Goal: Transaction & Acquisition: Purchase product/service

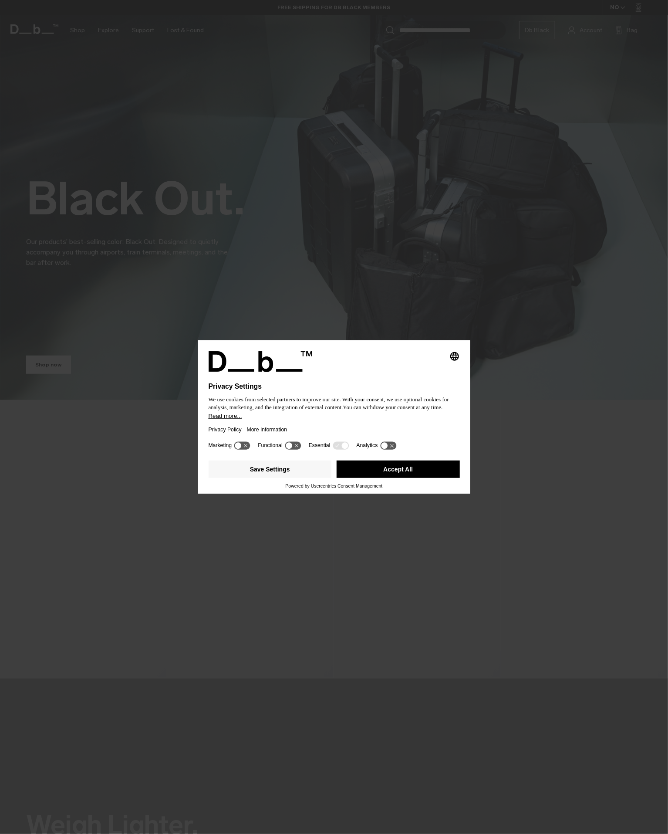
click at [391, 473] on button "Accept All" at bounding box center [398, 468] width 123 height 17
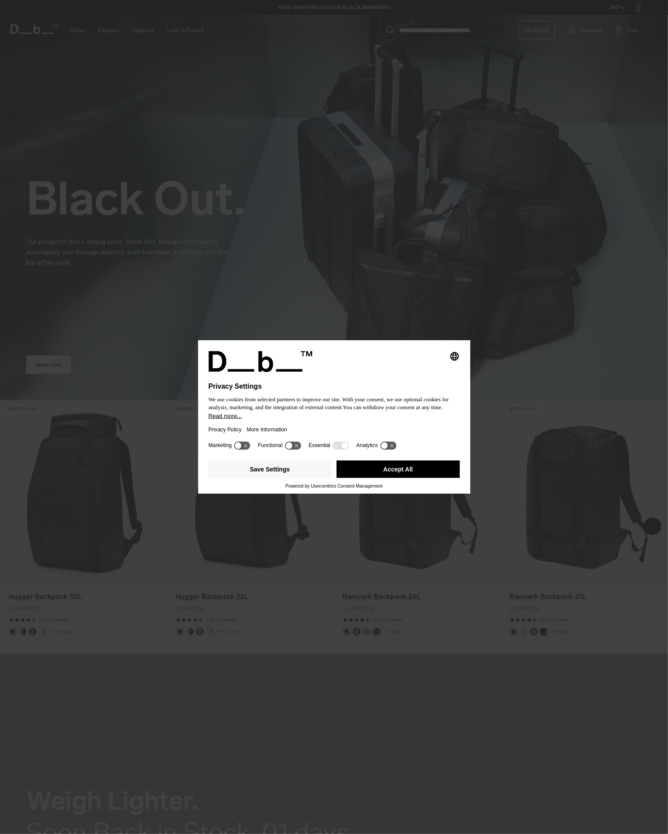
click at [400, 471] on button "Accept All" at bounding box center [398, 468] width 123 height 17
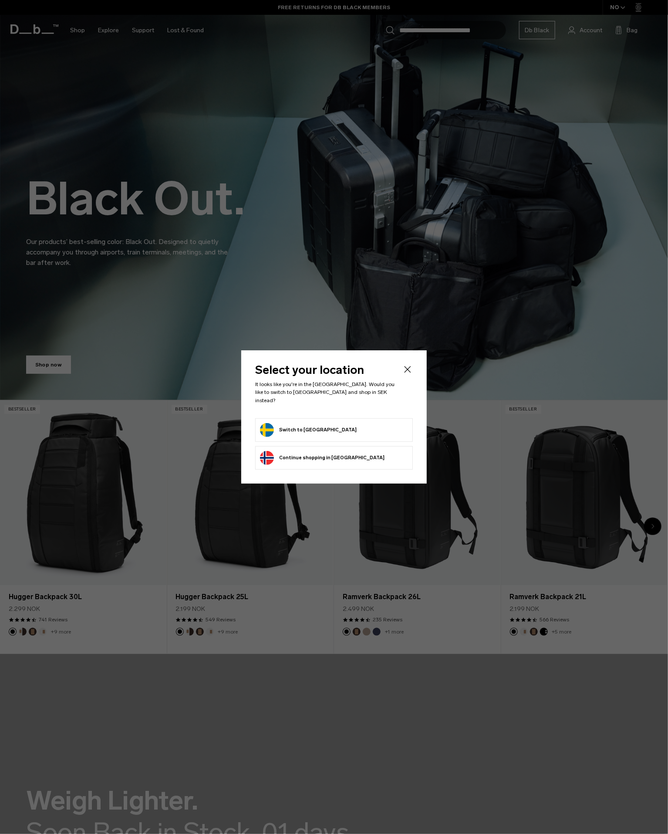
click at [339, 430] on form "Switch to [GEOGRAPHIC_DATA]" at bounding box center [334, 430] width 148 height 14
click at [299, 427] on button "Switch to [GEOGRAPHIC_DATA]" at bounding box center [308, 430] width 97 height 14
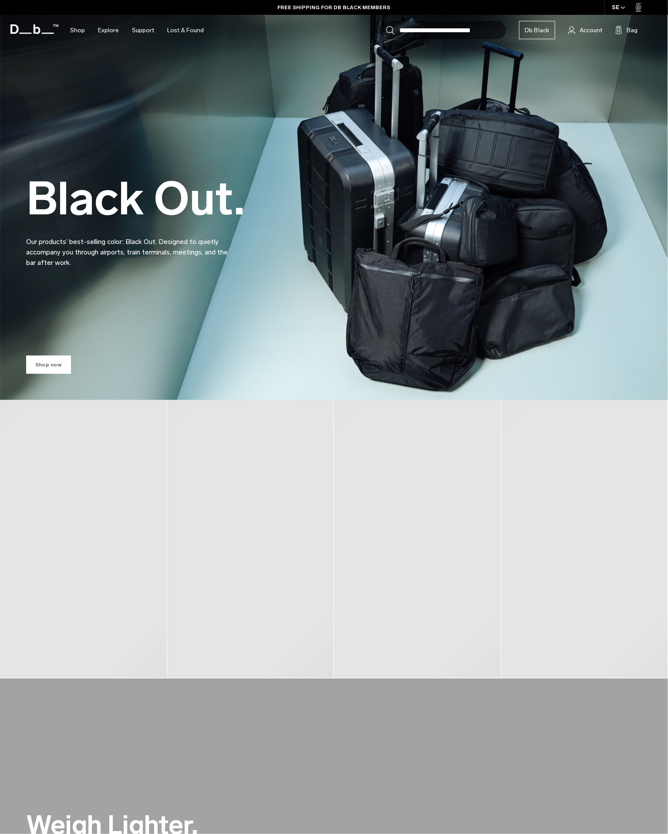
click at [47, 367] on link "Shop now" at bounding box center [48, 364] width 45 height 18
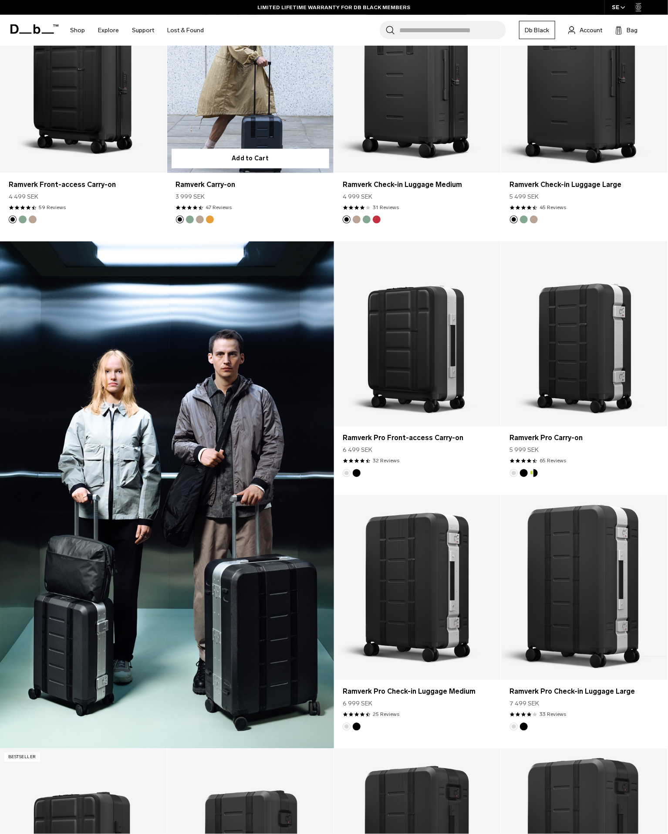
scroll to position [874, 0]
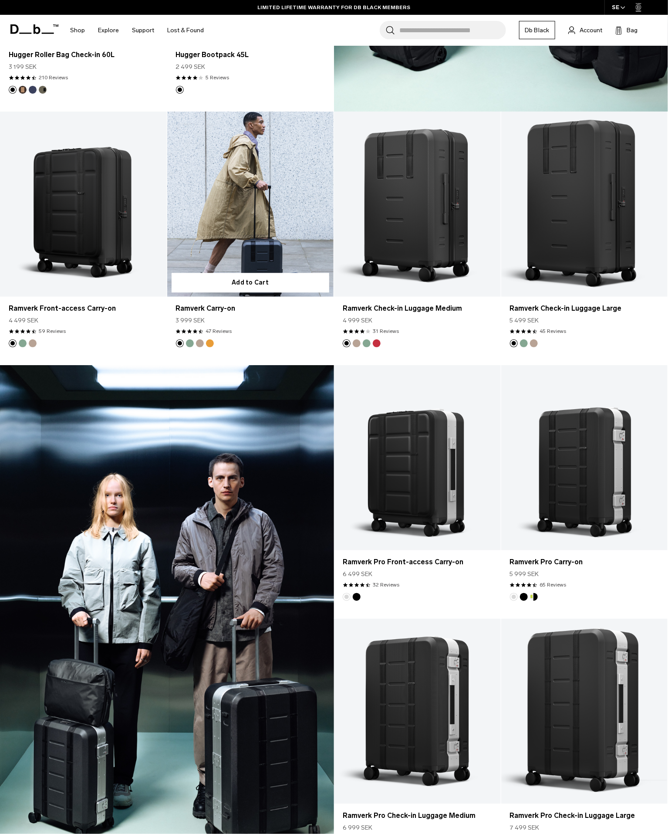
click at [242, 162] on link "Ramverk Carry-on" at bounding box center [250, 204] width 167 height 185
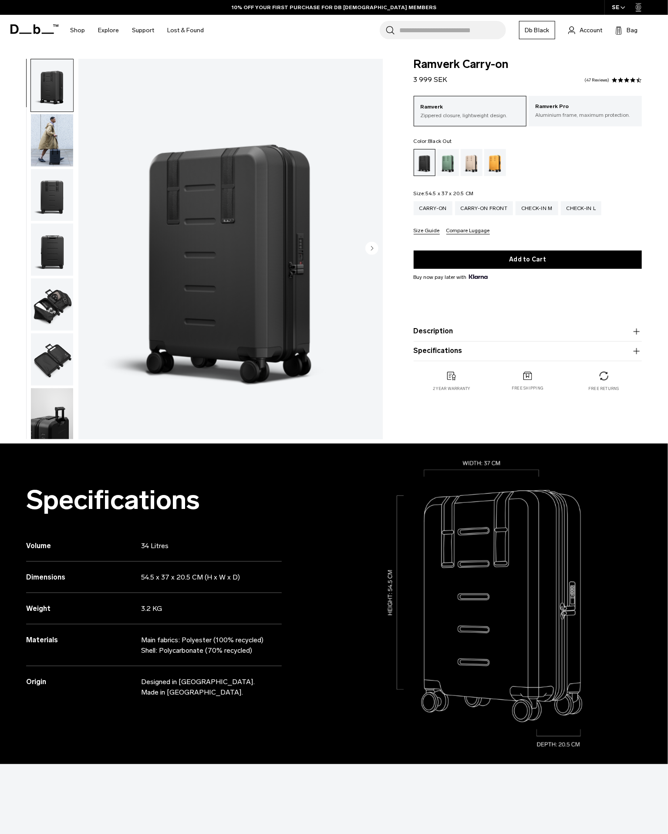
click at [371, 250] on circle "Next slide" at bounding box center [371, 247] width 13 height 13
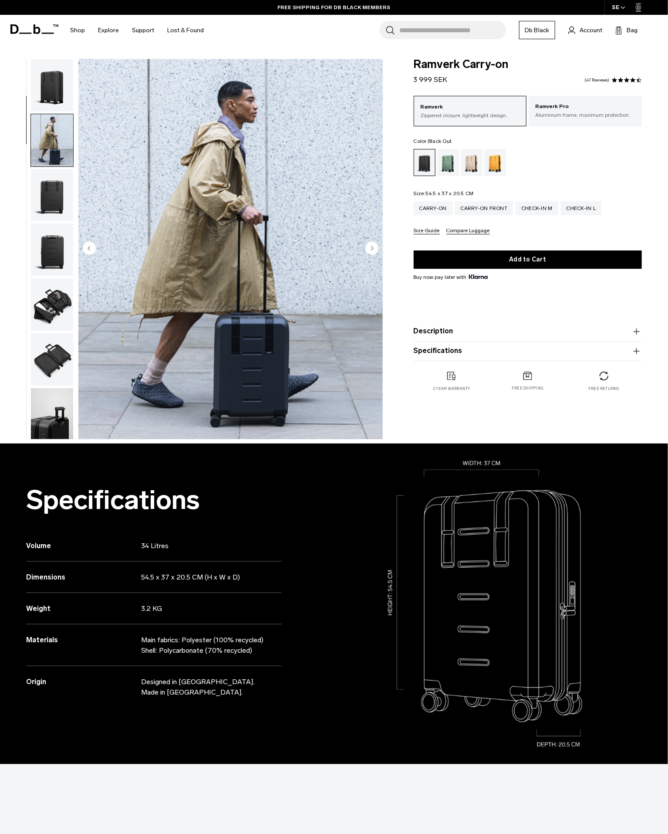
scroll to position [55, 0]
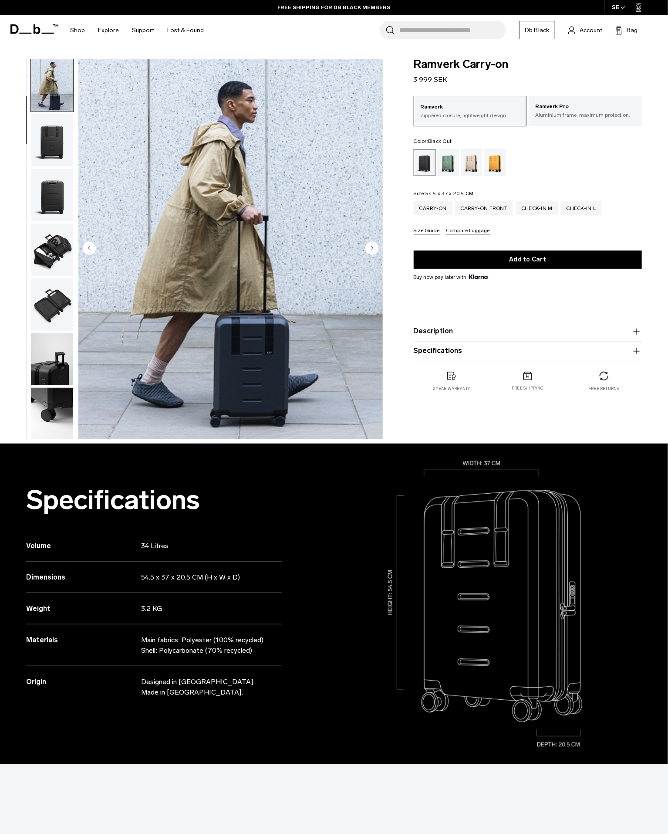
click at [371, 250] on circle "Next slide" at bounding box center [371, 247] width 13 height 13
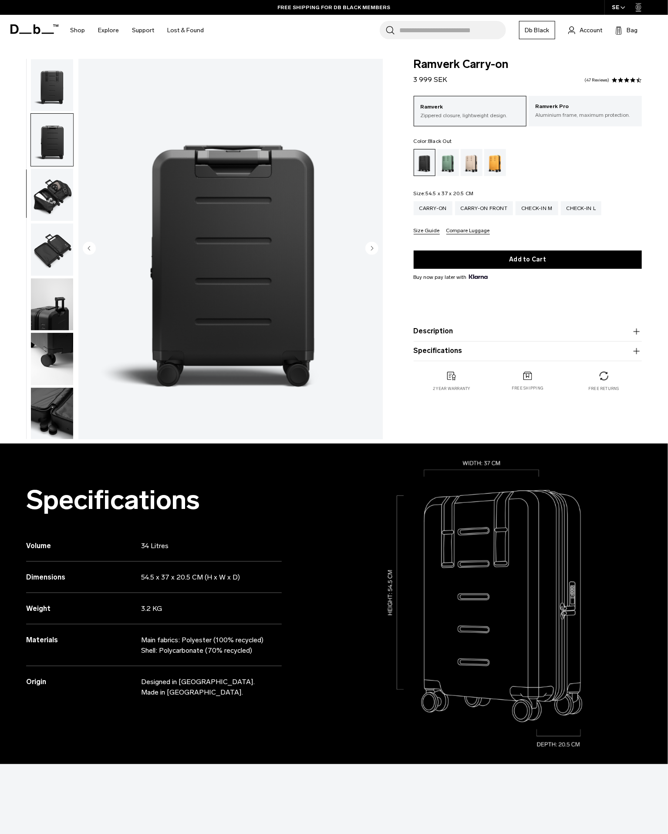
scroll to position [165, 0]
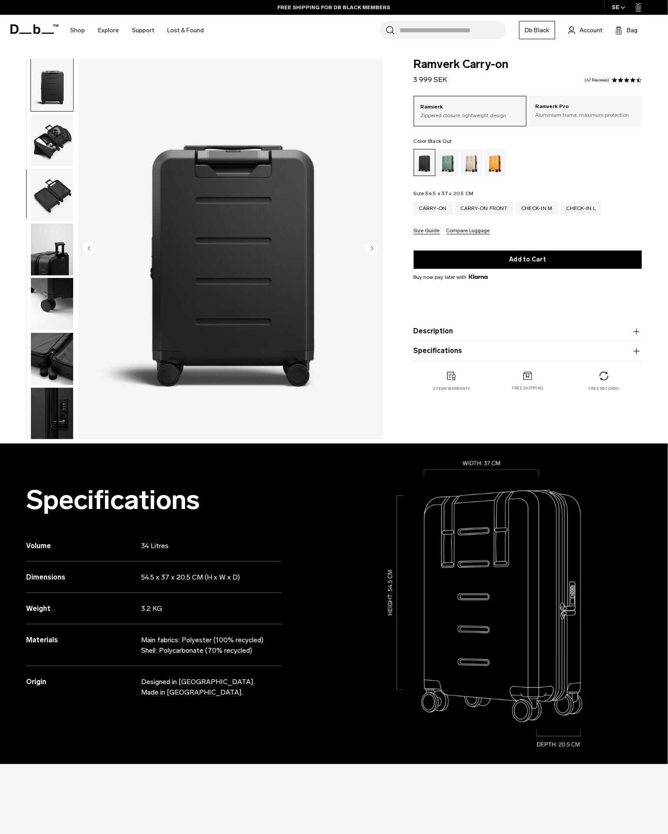
click at [371, 250] on circle "Next slide" at bounding box center [371, 247] width 13 height 13
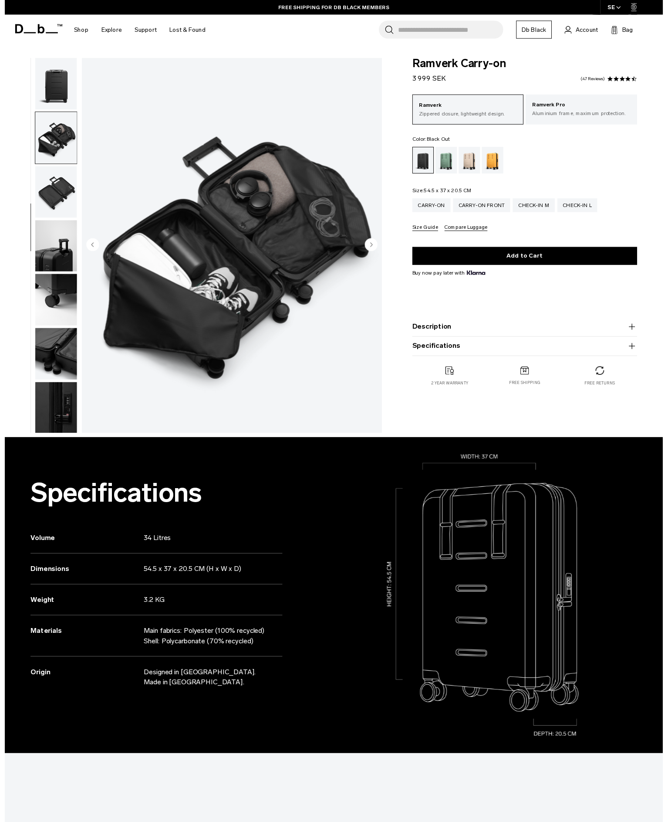
scroll to position [166, 0]
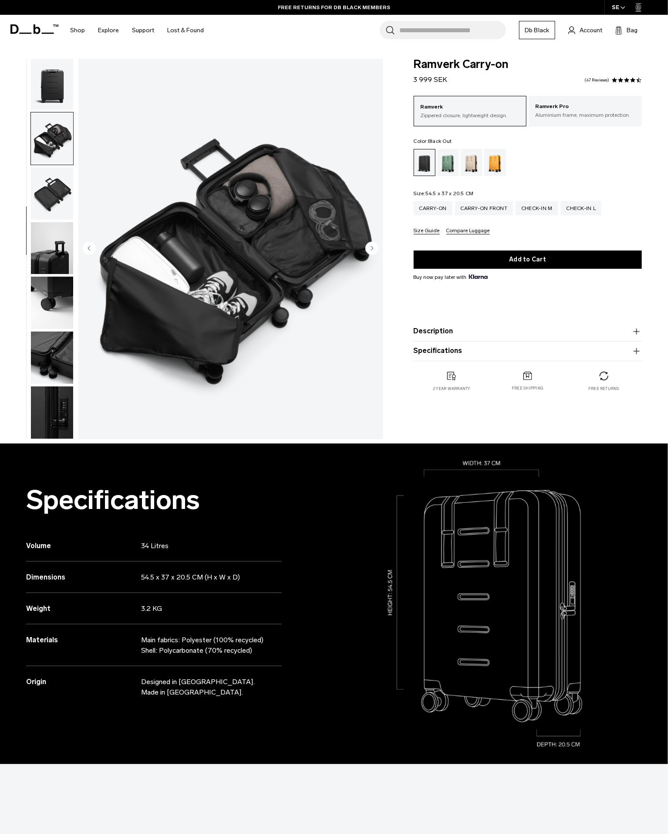
click at [371, 250] on circle "Next slide" at bounding box center [371, 247] width 13 height 13
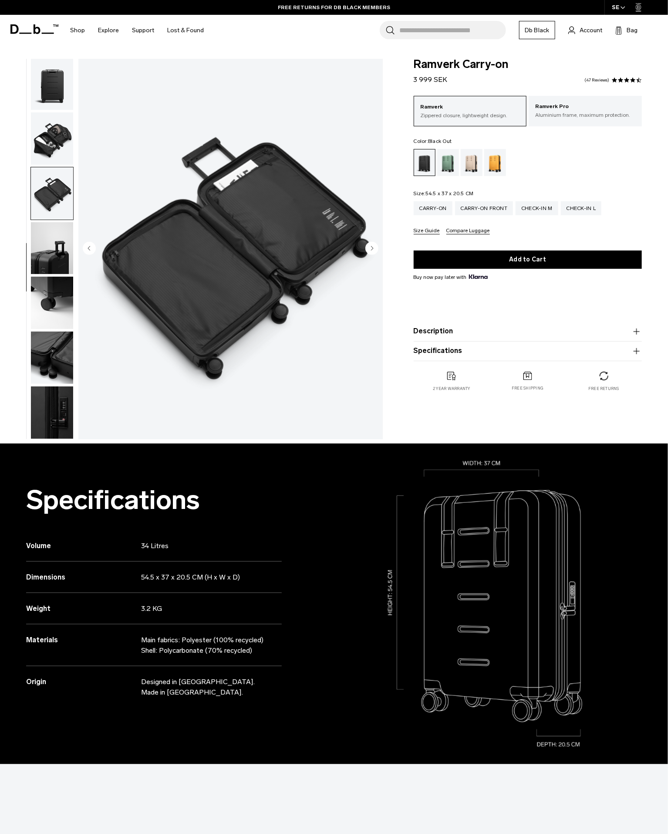
click at [371, 250] on circle "Next slide" at bounding box center [371, 247] width 13 height 13
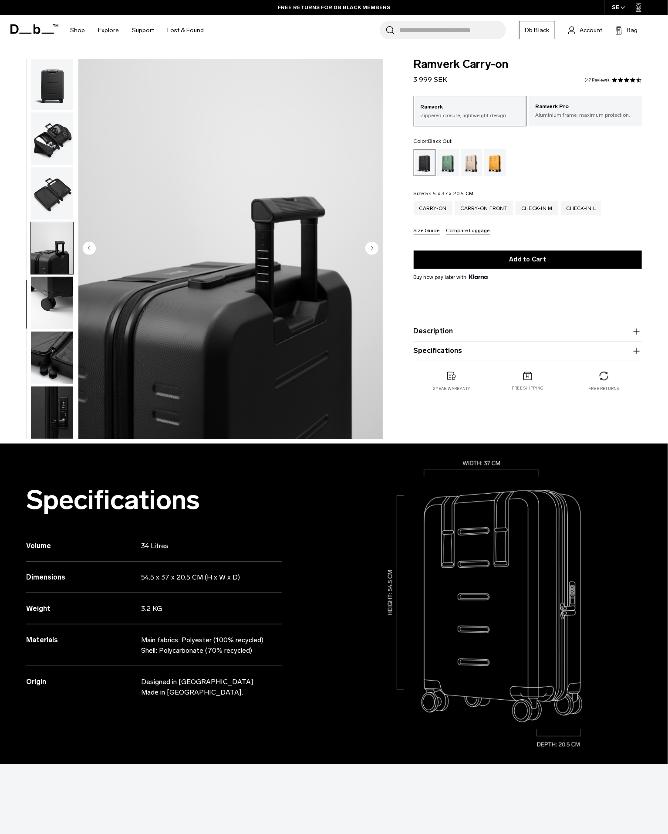
click at [371, 250] on circle "Next slide" at bounding box center [371, 247] width 13 height 13
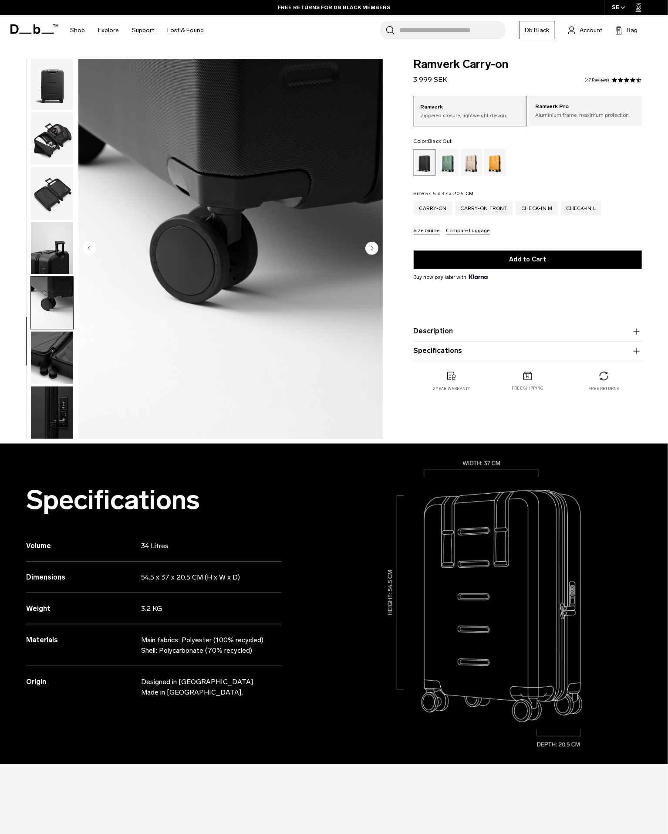
click at [371, 250] on circle "Next slide" at bounding box center [371, 247] width 13 height 13
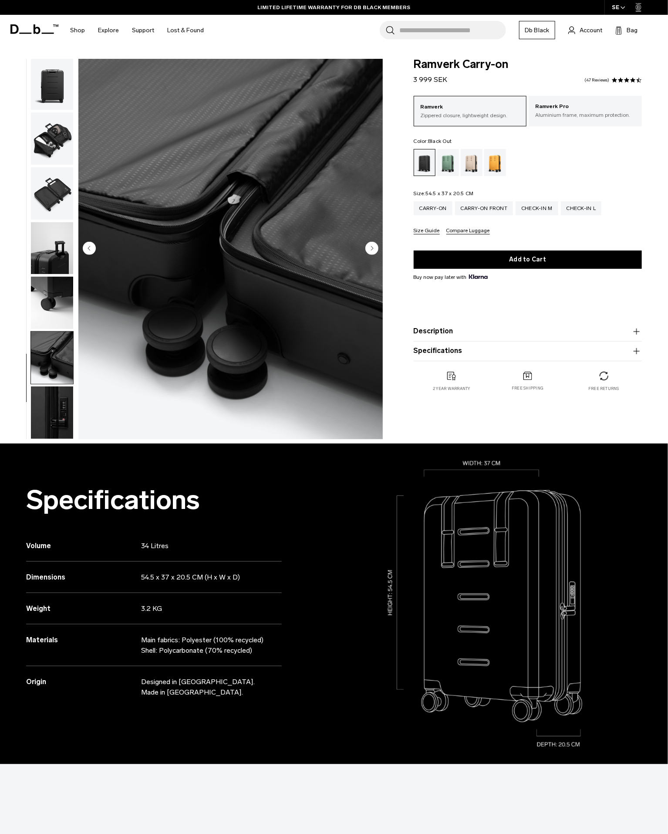
click at [371, 250] on circle "Next slide" at bounding box center [371, 247] width 13 height 13
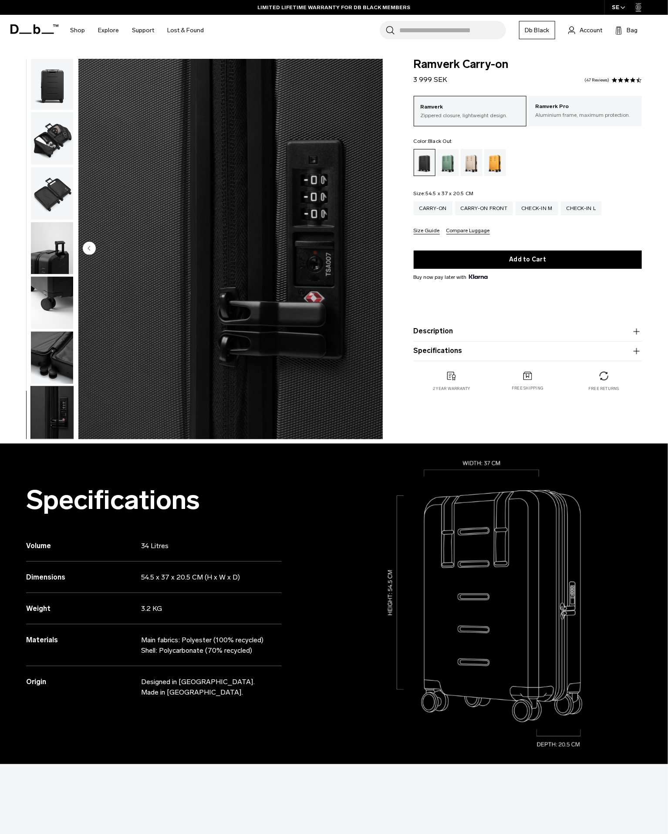
click at [371, 250] on img "10 / 10" at bounding box center [230, 249] width 304 height 380
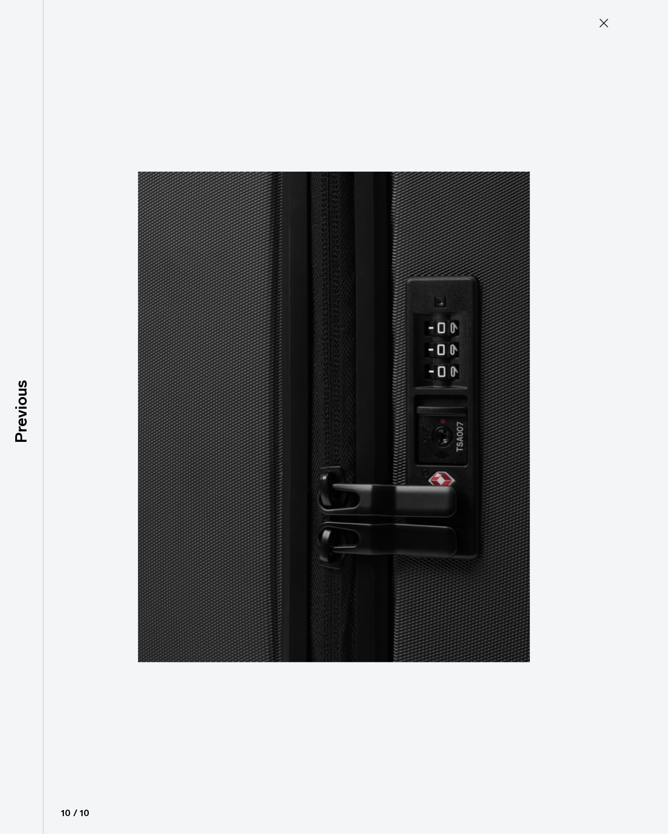
click at [371, 250] on img at bounding box center [334, 417] width 392 height 834
click at [607, 23] on icon at bounding box center [604, 23] width 14 height 14
